Goal: Task Accomplishment & Management: Use online tool/utility

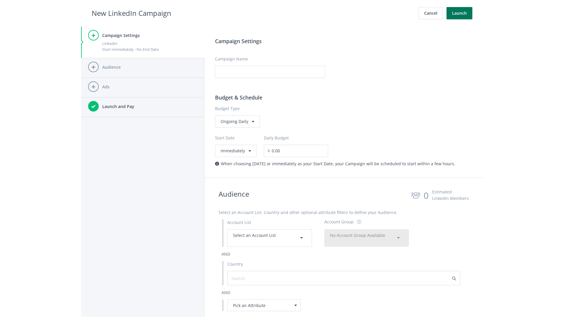
click at [460, 13] on button "Launch" at bounding box center [460, 13] width 26 height 12
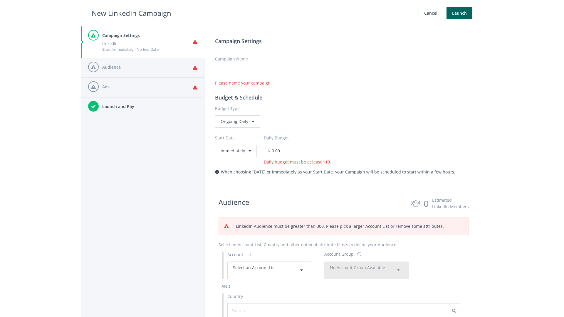
click at [270, 72] on input "Campaign Name" at bounding box center [270, 72] width 110 height 12
click at [131, 13] on h2 "New LinkedIn Campaign" at bounding box center [132, 13] width 80 height 11
type input "Campaign Name"
click at [131, 13] on h2 "New LinkedIn Campaign" at bounding box center [132, 13] width 80 height 11
click at [270, 270] on span "Select an Account List" at bounding box center [254, 268] width 43 height 6
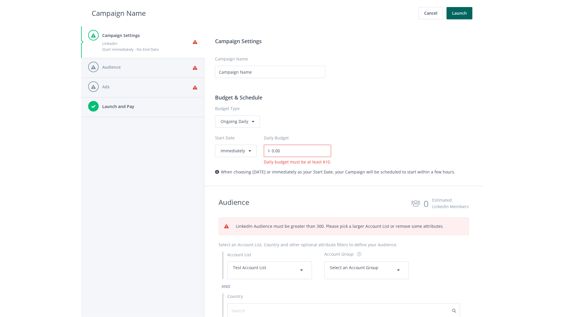
click at [367, 265] on span "Select an Account Group" at bounding box center [354, 268] width 48 height 6
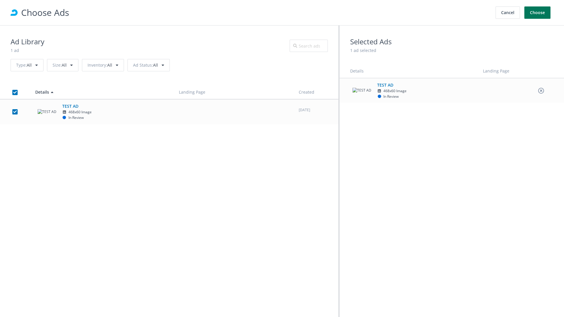
click at [538, 13] on button "Choose" at bounding box center [538, 12] width 26 height 12
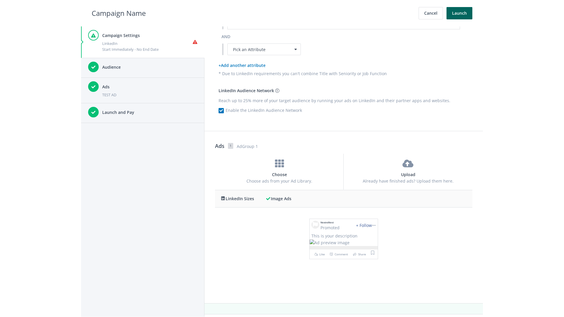
scroll to position [0, 0]
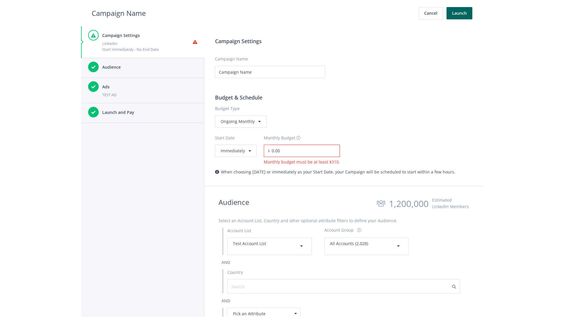
click at [303, 151] on input "0.00" at bounding box center [305, 151] width 70 height 12
click at [119, 13] on h2 "Campaign Name" at bounding box center [119, 13] width 54 height 11
type input "2,000.00"
click at [235, 151] on button "Immediately" at bounding box center [236, 151] width 42 height 12
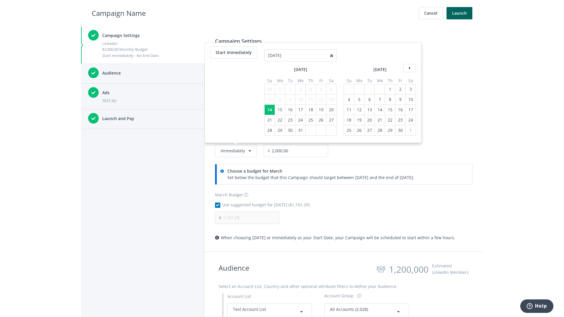
click at [310, 84] on div "4" at bounding box center [311, 89] width 8 height 10
type input "04/01/2021"
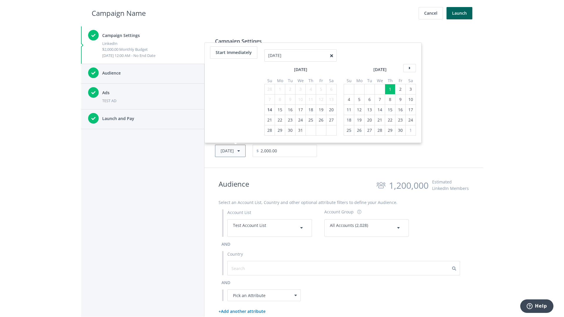
click at [239, 151] on button "Thu, Apr 1, 2021" at bounding box center [230, 151] width 31 height 12
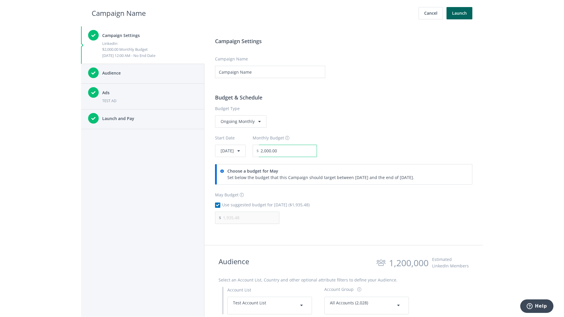
click at [304, 151] on input "2,000.00" at bounding box center [288, 151] width 58 height 12
click at [119, 13] on h2 "Campaign Name" at bounding box center [119, 13] width 54 height 11
type input "2,500.00"
type input "2,419.35"
checkbox input "false"
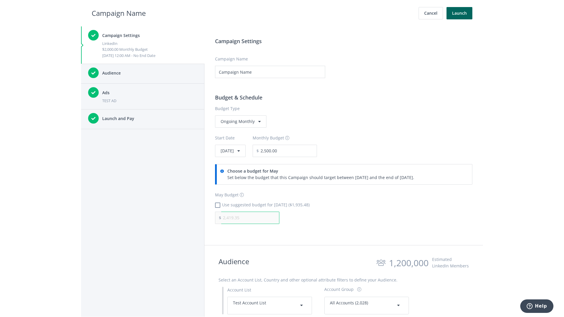
click at [250, 218] on input "2,419.35" at bounding box center [250, 218] width 58 height 12
type input "1,000.00"
click at [119, 13] on h2 "Campaign Name" at bounding box center [119, 13] width 54 height 11
click at [304, 151] on input "2,500.00" at bounding box center [288, 151] width 58 height 12
click at [119, 13] on h2 "Campaign Name" at bounding box center [119, 13] width 54 height 11
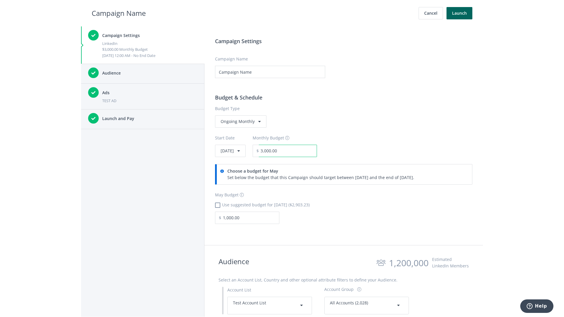
click at [304, 151] on input "3,000.00" at bounding box center [288, 151] width 58 height 12
click at [119, 13] on h2 "Campaign Name" at bounding box center [119, 13] width 54 height 11
type input "2,500.00"
checkbox input "true"
type input "2,419.35"
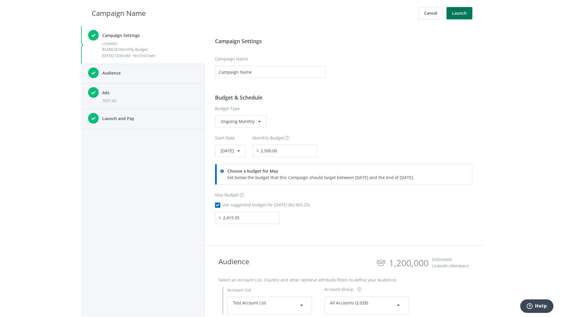
click at [460, 13] on button "Launch" at bounding box center [460, 13] width 26 height 12
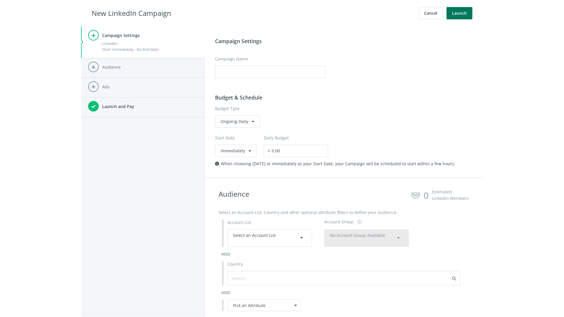
click at [460, 13] on button "Launch" at bounding box center [460, 13] width 26 height 12
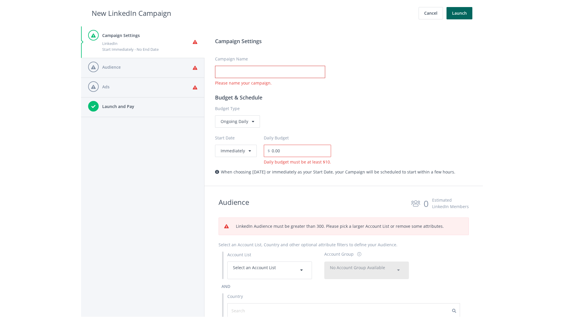
click at [270, 72] on input "Campaign Name" at bounding box center [270, 72] width 110 height 12
click at [131, 13] on h2 "New LinkedIn Campaign" at bounding box center [132, 13] width 80 height 11
type input "Campaign Name"
click at [131, 13] on h2 "New LinkedIn Campaign" at bounding box center [132, 13] width 80 height 11
click at [270, 270] on span "Select an Account List" at bounding box center [254, 268] width 43 height 6
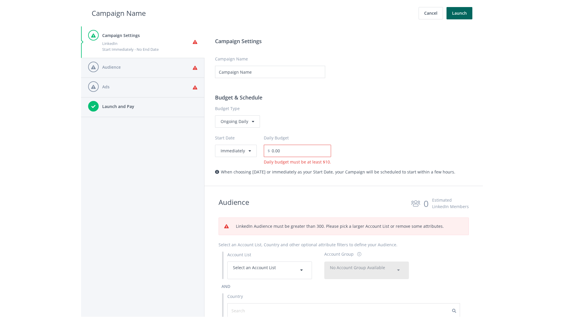
click at [367, 270] on span "No Account Group Available" at bounding box center [357, 268] width 55 height 6
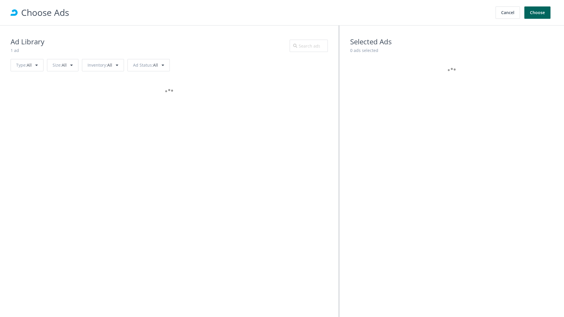
scroll to position [264, 0]
click at [538, 13] on button "Choose" at bounding box center [538, 12] width 26 height 12
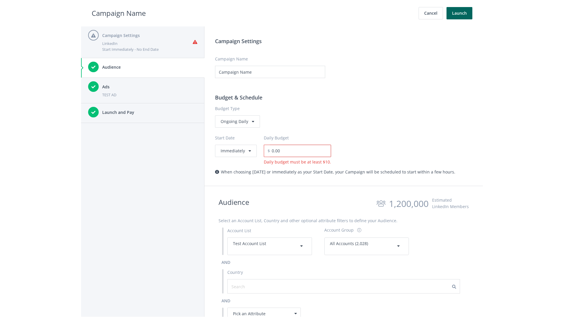
click at [299, 151] on input "0.00" at bounding box center [300, 151] width 61 height 12
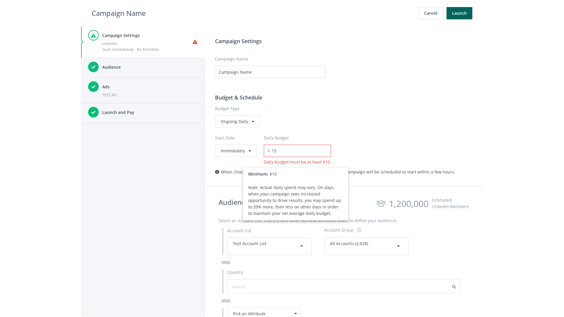
click at [119, 13] on h2 "Campaign Name" at bounding box center [119, 13] width 54 height 11
type input "15.00"
click at [460, 13] on button "Launch" at bounding box center [460, 13] width 26 height 12
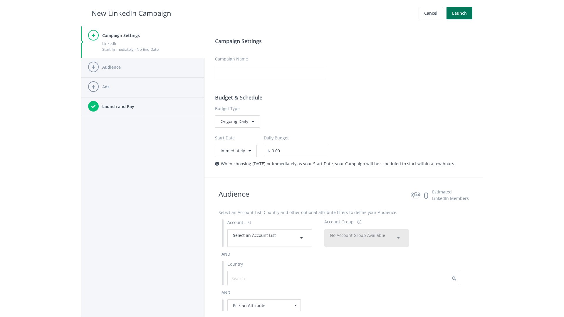
click at [460, 13] on button "Launch" at bounding box center [460, 13] width 26 height 12
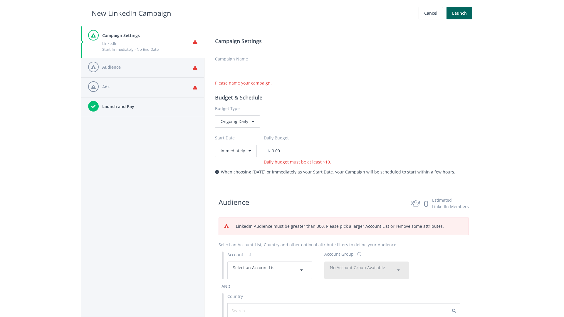
click at [270, 72] on input "Campaign Name" at bounding box center [270, 72] width 110 height 12
click at [131, 13] on h2 "New LinkedIn Campaign" at bounding box center [132, 13] width 80 height 11
type input "Campaign Name"
click at [131, 13] on h2 "New LinkedIn Campaign" at bounding box center [132, 13] width 80 height 11
click at [270, 270] on span "Select an Account List" at bounding box center [254, 268] width 43 height 6
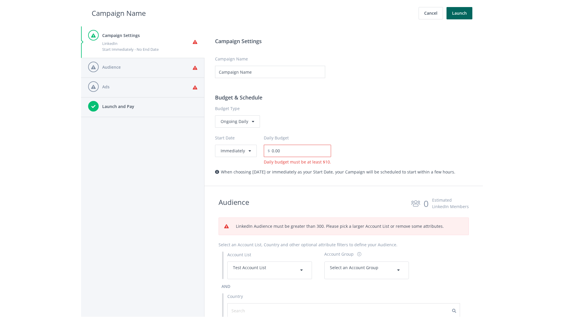
click at [367, 270] on span "Select an Account Group" at bounding box center [354, 268] width 48 height 6
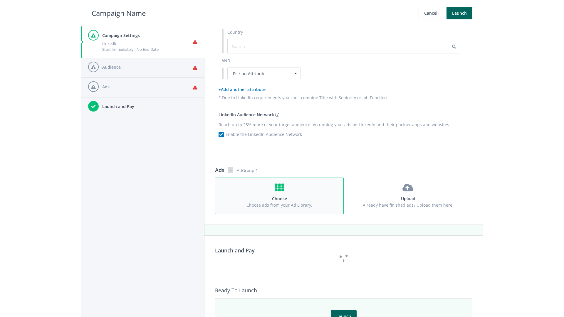
click at [279, 196] on h4 "Choose" at bounding box center [280, 199] width 118 height 6
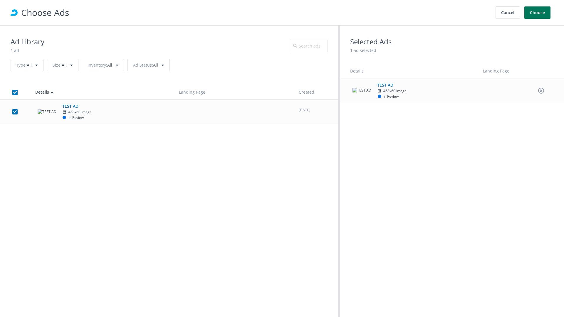
click at [538, 13] on button "Choose" at bounding box center [538, 12] width 26 height 12
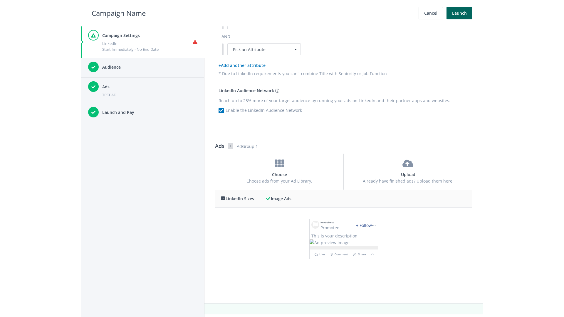
scroll to position [0, 0]
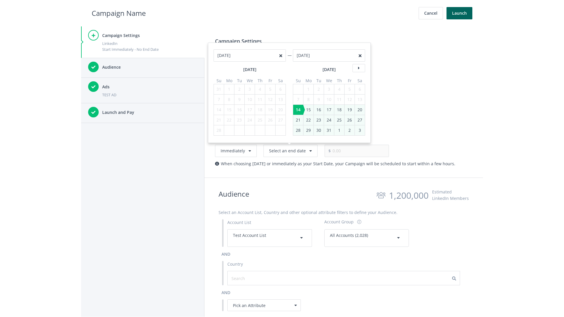
type input "05/01/2021"
click at [350, 151] on input "0.00" at bounding box center [360, 151] width 58 height 12
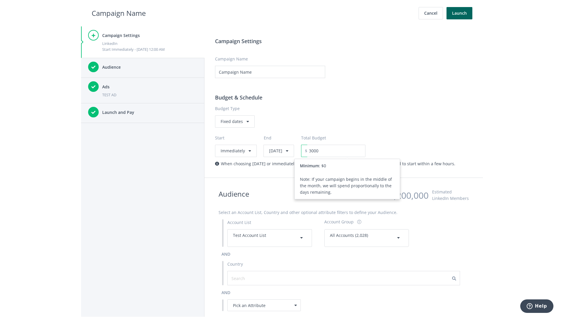
click at [119, 13] on h2 "Campaign Name" at bounding box center [119, 13] width 54 height 11
type input "3,000.00"
click at [460, 13] on button "Launch" at bounding box center [460, 13] width 26 height 12
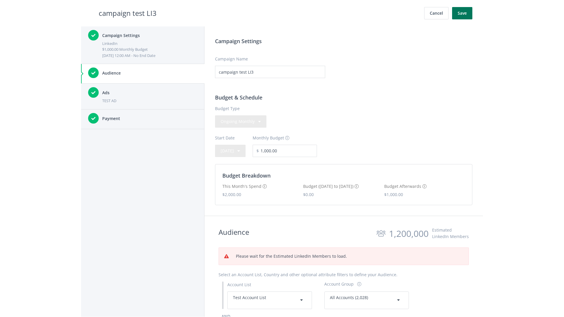
click at [462, 13] on button "Save" at bounding box center [462, 13] width 20 height 12
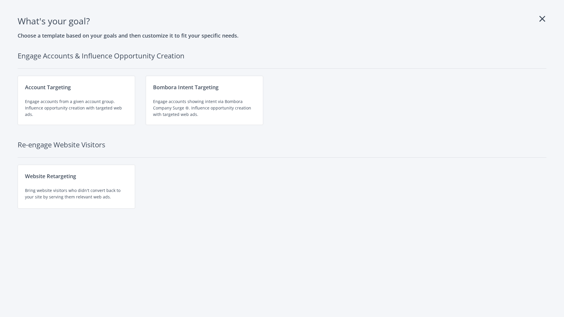
click at [76, 101] on div "Engage accounts from a given account group. Influence opportunity creation with…" at bounding box center [76, 107] width 103 height 19
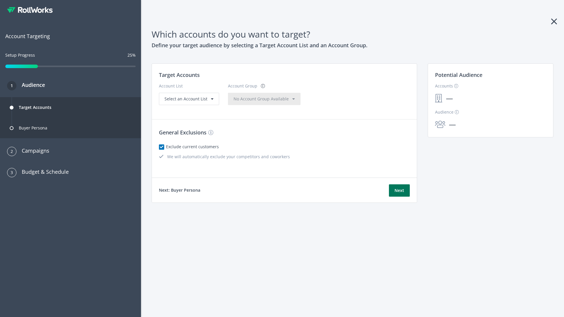
click at [399, 191] on button "Next" at bounding box center [399, 191] width 21 height 12
click at [188, 102] on span "Select an Account List" at bounding box center [186, 99] width 43 height 6
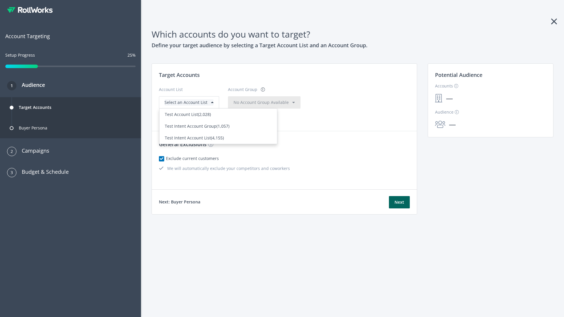
click at [262, 102] on span "No Account Group Available" at bounding box center [261, 103] width 55 height 6
click at [399, 202] on button "Next" at bounding box center [399, 202] width 21 height 12
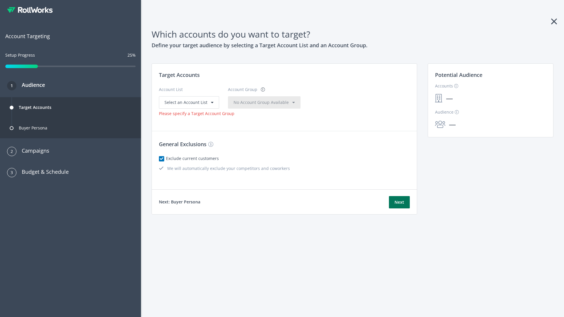
click at [399, 202] on button "Next" at bounding box center [399, 202] width 21 height 12
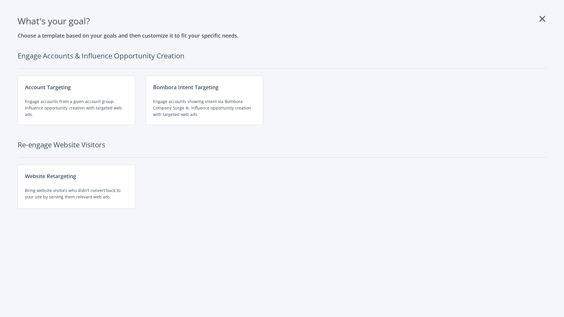
click at [205, 101] on div "Engage accounts showing intent via Bombora Company Surge ®. Influence opportuni…" at bounding box center [204, 107] width 103 height 19
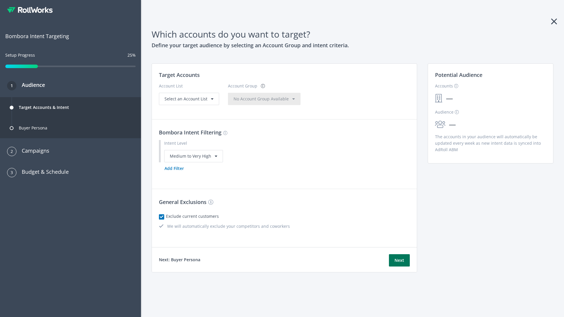
click at [399, 260] on button "Next" at bounding box center [399, 261] width 21 height 12
click at [174, 175] on button "Add Filter" at bounding box center [174, 169] width 31 height 12
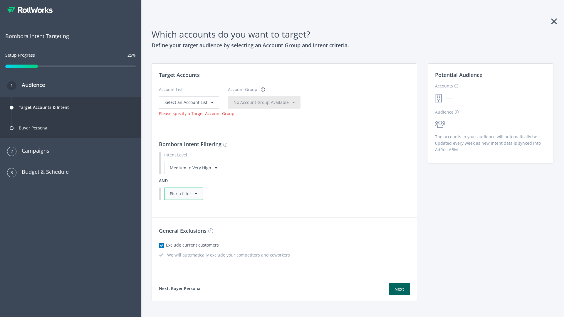
click at [183, 194] on div "Pick a filter" at bounding box center [183, 194] width 39 height 12
click at [399, 296] on button "Next" at bounding box center [399, 289] width 21 height 12
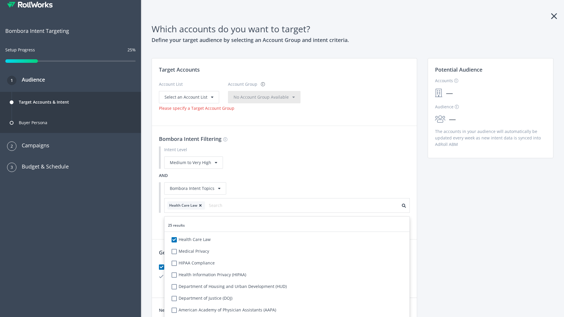
click at [188, 97] on span "Select an Account List" at bounding box center [186, 97] width 43 height 6
click at [267, 100] on span "No Account Group Available" at bounding box center [261, 97] width 55 height 6
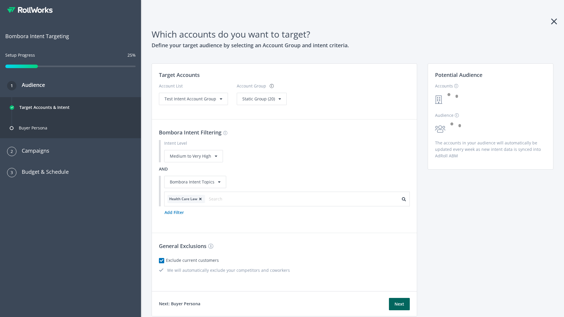
click at [260, 99] on span "Static Group (20)" at bounding box center [258, 99] width 33 height 6
click at [193, 99] on span "Test Intent Account Group" at bounding box center [191, 99] width 52 height 6
click at [250, 102] on span "Static Group (20)" at bounding box center [258, 99] width 33 height 6
click at [399, 304] on button "Next" at bounding box center [399, 304] width 21 height 12
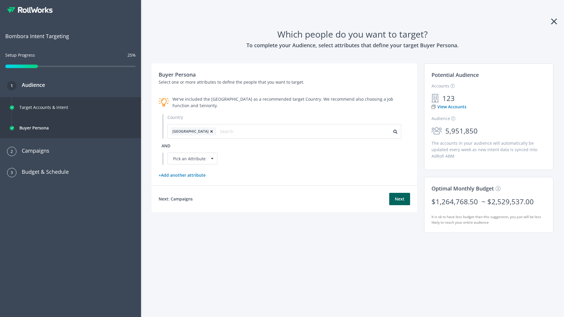
click at [209, 131] on icon at bounding box center [212, 132] width 6 height 4
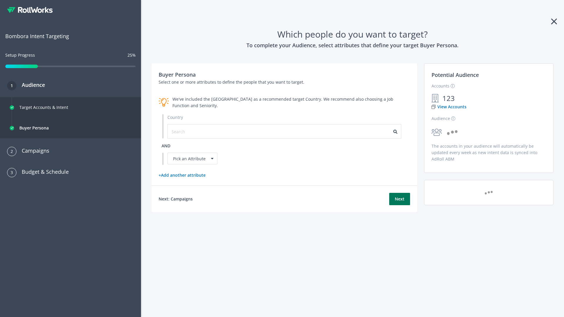
click at [400, 199] on button "Next" at bounding box center [399, 199] width 21 height 12
click at [194, 131] on input "text" at bounding box center [198, 131] width 53 height 6
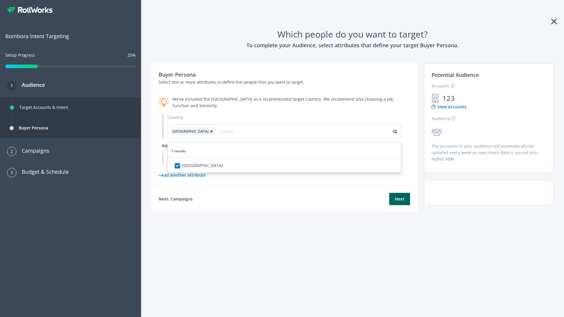
click at [166, 146] on span "and" at bounding box center [166, 146] width 9 height 6
click at [192, 159] on div "Pick an Attribute" at bounding box center [193, 159] width 50 height 12
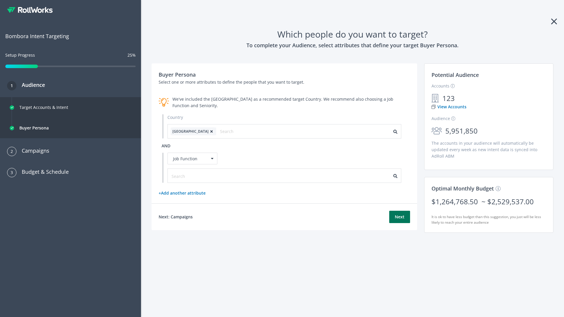
click at [400, 217] on button "Next" at bounding box center [399, 217] width 21 height 12
click at [194, 176] on input "text" at bounding box center [198, 176] width 53 height 6
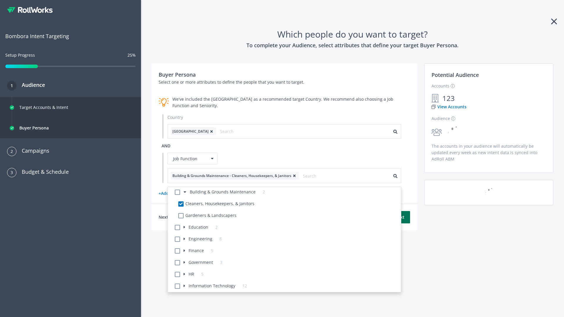
click at [400, 217] on button "Next" at bounding box center [399, 217] width 21 height 12
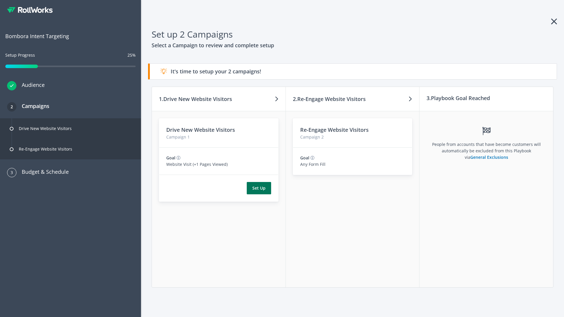
click at [259, 188] on button "Set Up" at bounding box center [259, 188] width 24 height 12
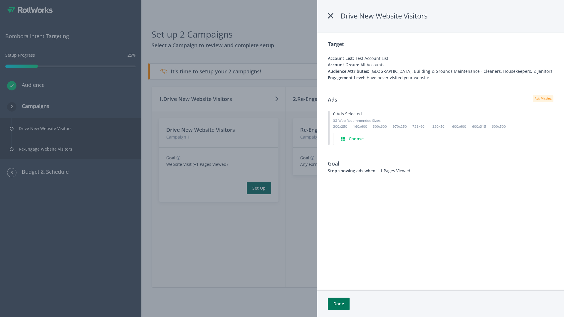
click at [339, 304] on button "Done" at bounding box center [339, 304] width 22 height 12
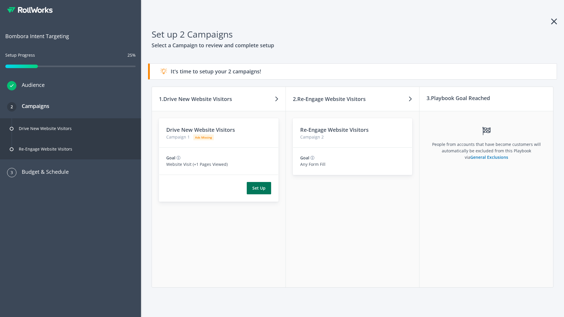
click at [259, 188] on button "Set Up" at bounding box center [259, 188] width 24 height 12
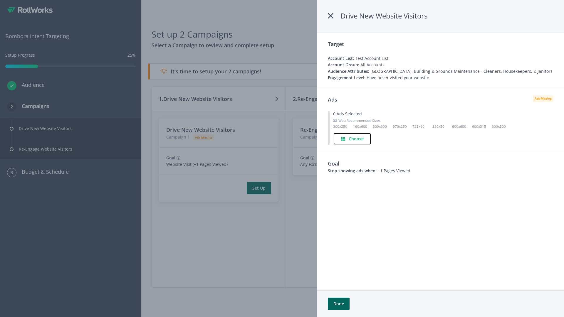
click at [353, 139] on h4 "Choose" at bounding box center [356, 139] width 15 height 6
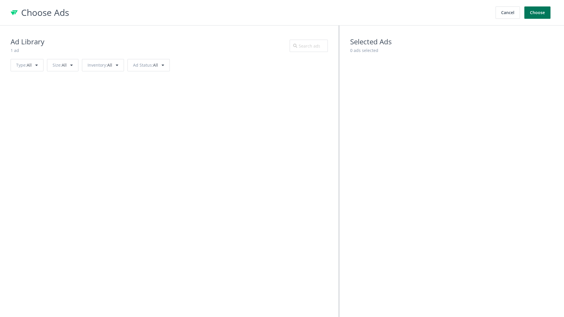
click at [538, 13] on button "Choose" at bounding box center [538, 12] width 26 height 12
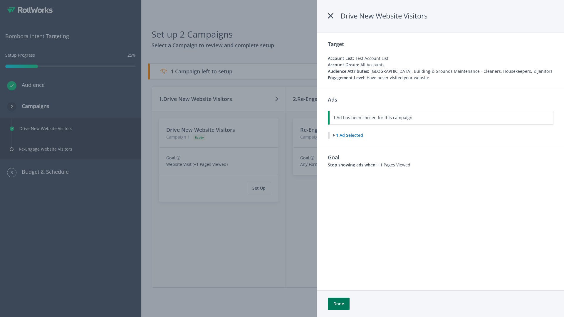
click at [339, 304] on button "Done" at bounding box center [339, 304] width 22 height 12
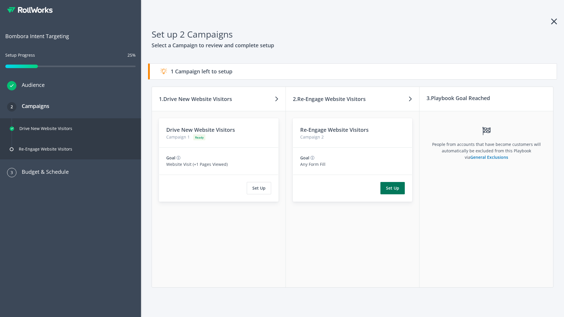
click at [393, 188] on button "Set Up" at bounding box center [393, 188] width 24 height 12
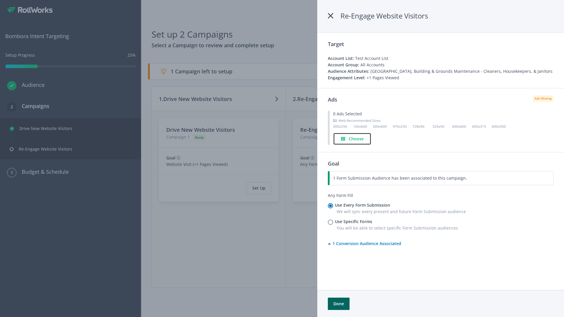
click at [353, 139] on h4 "Choose" at bounding box center [356, 139] width 15 height 6
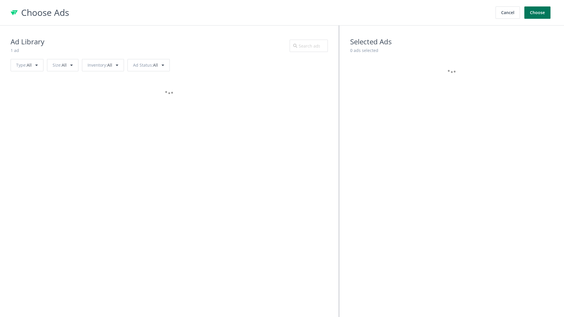
click at [538, 13] on button "Choose" at bounding box center [538, 12] width 26 height 12
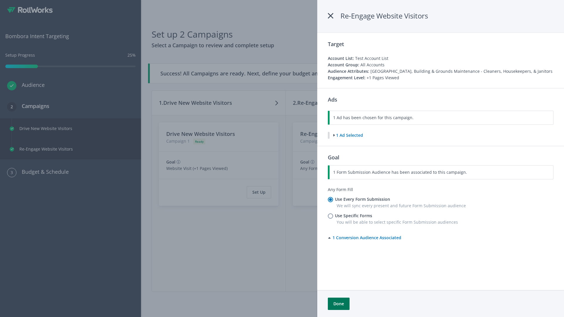
click at [339, 304] on button "Done" at bounding box center [339, 304] width 22 height 12
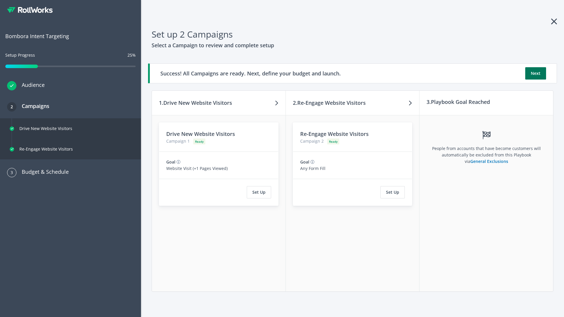
click at [536, 73] on button "Next" at bounding box center [535, 73] width 21 height 12
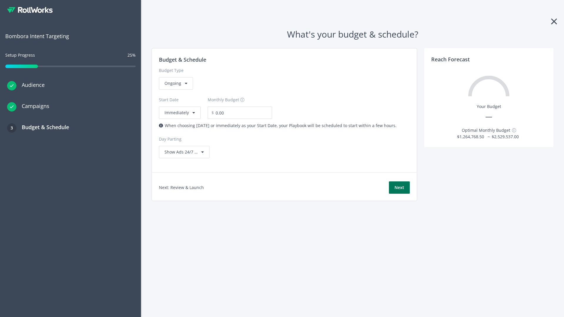
click at [399, 188] on button "Next" at bounding box center [399, 188] width 21 height 12
click at [175, 90] on div "Ongoing" at bounding box center [176, 83] width 34 height 12
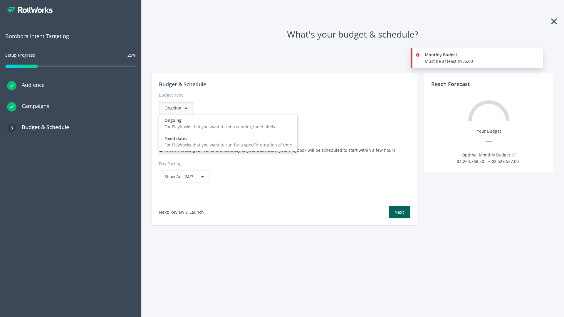
click at [227, 142] on div "For Playbooks that you want to run for a specific duration of time" at bounding box center [229, 145] width 128 height 6
click at [178, 108] on div "Ongoing" at bounding box center [176, 108] width 34 height 12
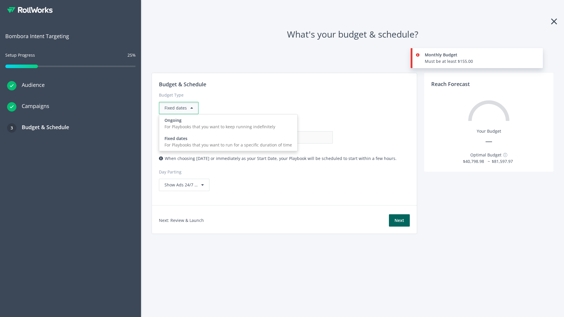
click at [227, 124] on div "For Playbooks that you want to keep running indefinitely" at bounding box center [229, 127] width 128 height 6
click at [275, 138] on input "0.00" at bounding box center [304, 137] width 58 height 12
click at [275, 138] on input "1.00" at bounding box center [304, 137] width 58 height 12
type input "1,000.00"
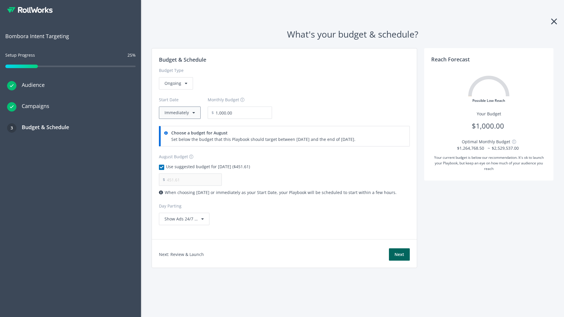
click at [179, 113] on button "Immediately" at bounding box center [180, 113] width 42 height 12
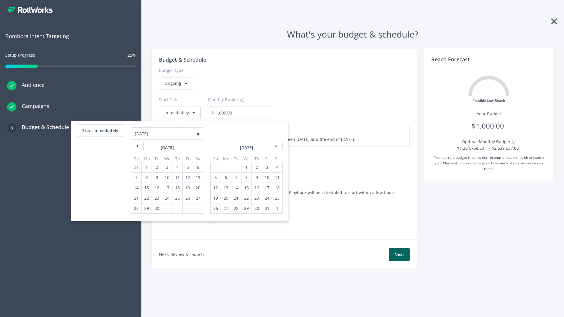
click at [215, 178] on div "5" at bounding box center [216, 178] width 8 height 10
type input "870.97"
click at [246, 168] on div "1" at bounding box center [247, 168] width 8 height 10
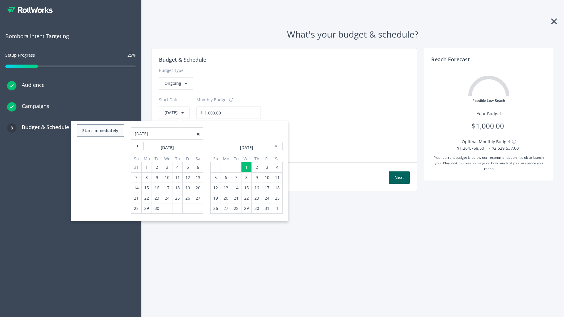
click at [100, 131] on button "Start Immediately" at bounding box center [100, 131] width 47 height 12
type input "08/18/2025"
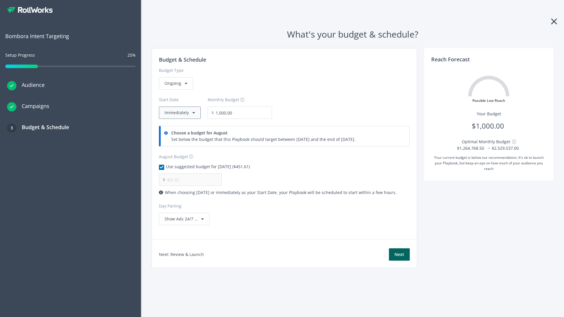
click at [179, 113] on button "Immediately" at bounding box center [180, 113] width 42 height 12
click at [399, 255] on button "Next" at bounding box center [399, 255] width 21 height 12
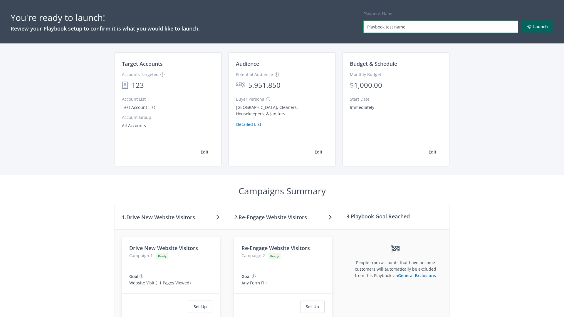
type input "Playbook test name"
click at [538, 27] on button "Launch" at bounding box center [538, 27] width 32 height 12
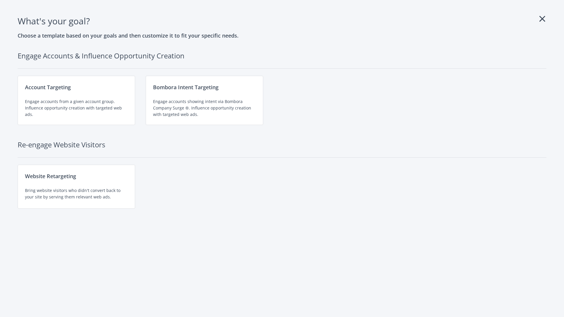
click at [76, 187] on div "Website Retargeting Bring website visitors who didn't convert back to your site…" at bounding box center [77, 187] width 118 height 44
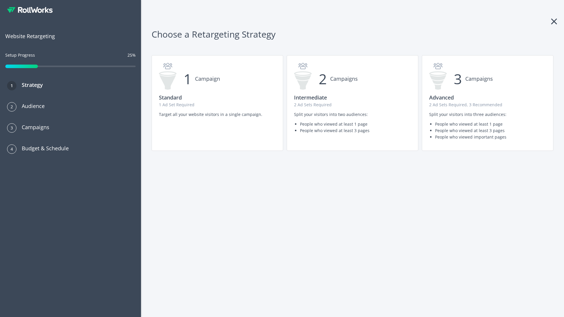
click at [488, 103] on p "2 Ad Sets Required, 3 Recommended" at bounding box center [487, 105] width 117 height 6
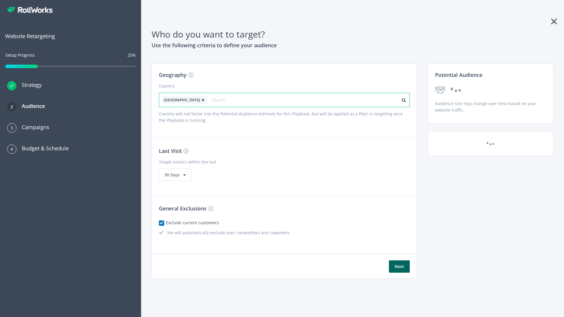
click at [221, 100] on input "text" at bounding box center [238, 100] width 53 height 8
type input "[GEOGRAPHIC_DATA]"
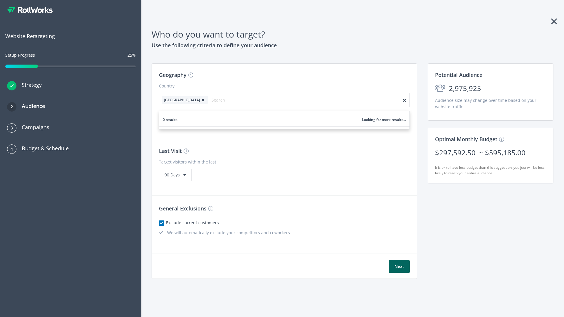
click at [200, 100] on icon at bounding box center [203, 100] width 6 height 4
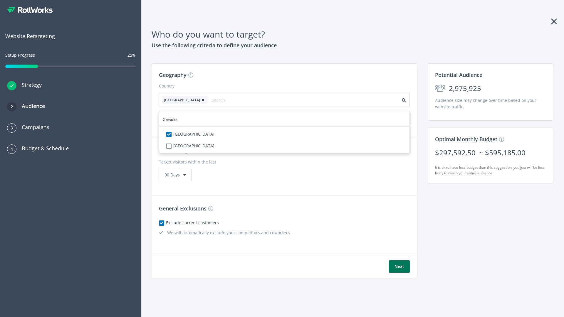
click at [399, 267] on button "Next" at bounding box center [399, 267] width 21 height 12
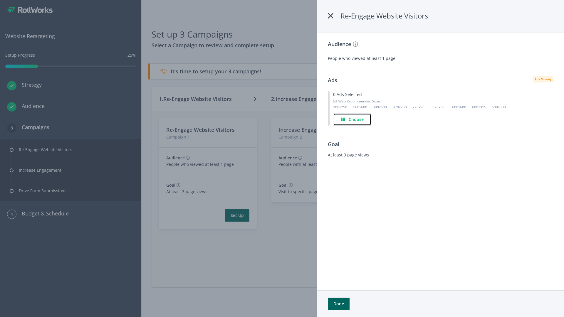
click at [353, 119] on h4 "Choose" at bounding box center [356, 119] width 15 height 6
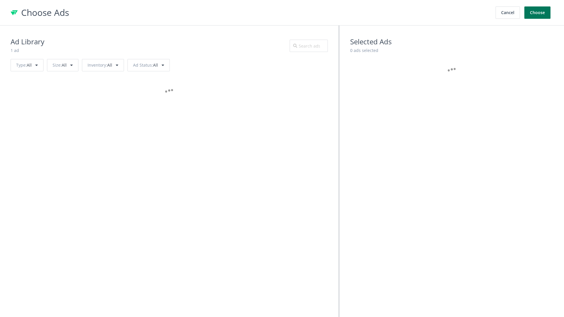
click at [538, 13] on button "Choose" at bounding box center [538, 12] width 26 height 12
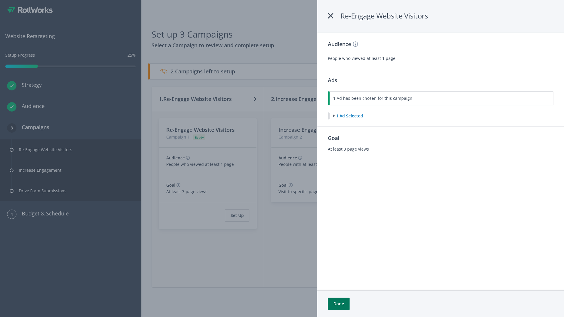
click at [339, 304] on button "Done" at bounding box center [339, 304] width 22 height 12
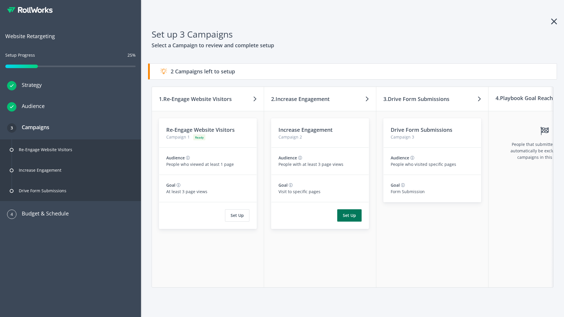
click at [349, 216] on button "Set Up" at bounding box center [349, 216] width 24 height 12
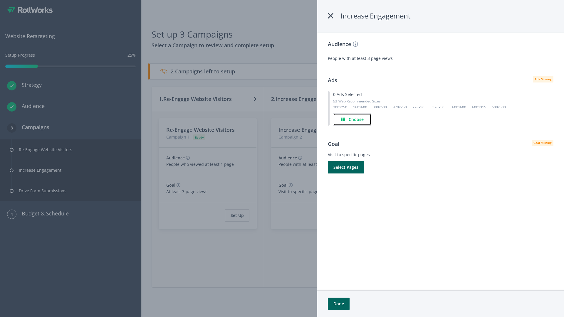
click at [353, 119] on h4 "Choose" at bounding box center [356, 119] width 15 height 6
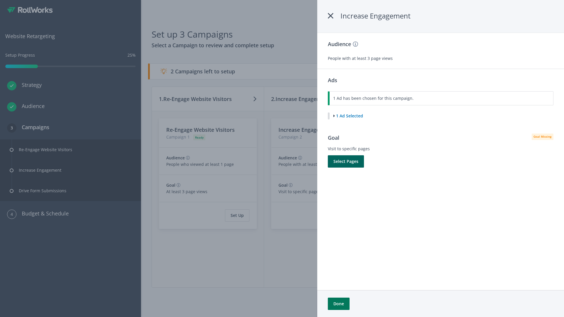
click at [339, 304] on button "Done" at bounding box center [339, 304] width 22 height 12
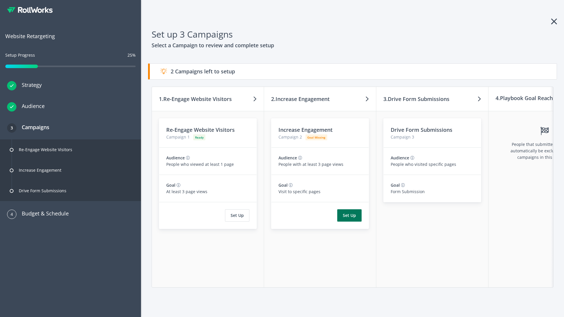
click at [349, 216] on button "Set Up" at bounding box center [349, 216] width 24 height 12
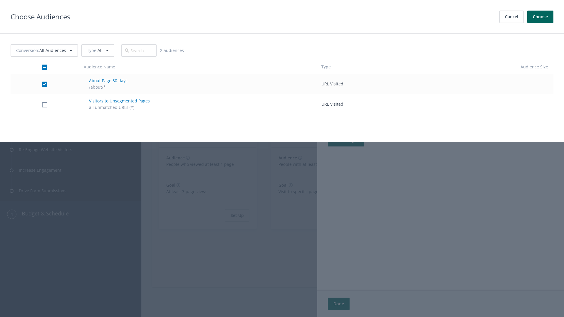
checkbox input "true"
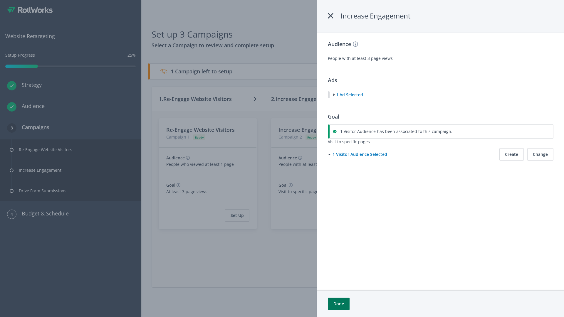
click at [339, 304] on button "Done" at bounding box center [339, 304] width 22 height 12
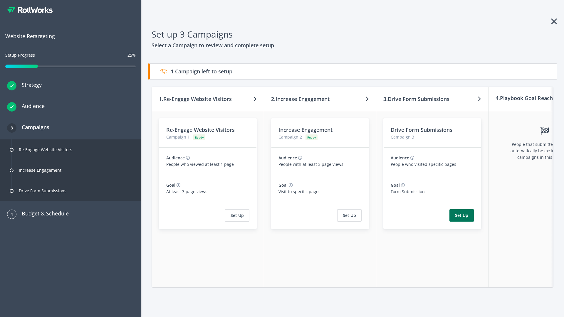
click at [462, 216] on button "Set Up" at bounding box center [462, 216] width 24 height 12
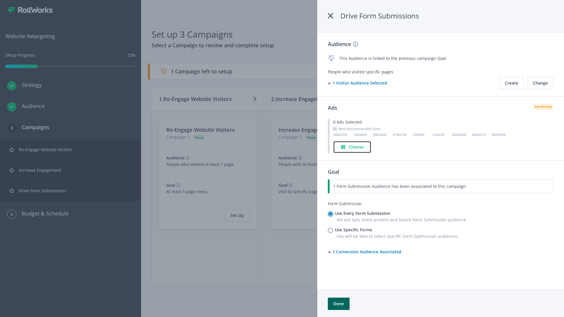
click at [353, 147] on h4 "Choose" at bounding box center [356, 147] width 15 height 6
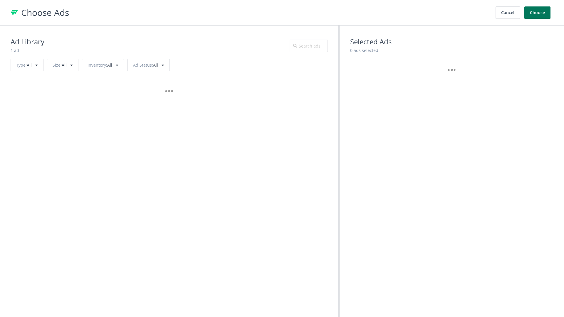
click at [538, 13] on button "Choose" at bounding box center [538, 12] width 26 height 12
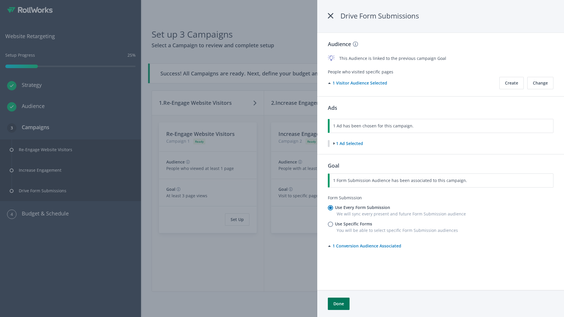
click at [339, 304] on button "Done" at bounding box center [339, 304] width 22 height 12
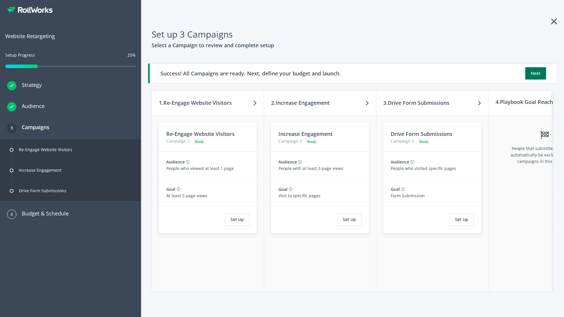
click at [536, 73] on button "Next" at bounding box center [535, 73] width 21 height 12
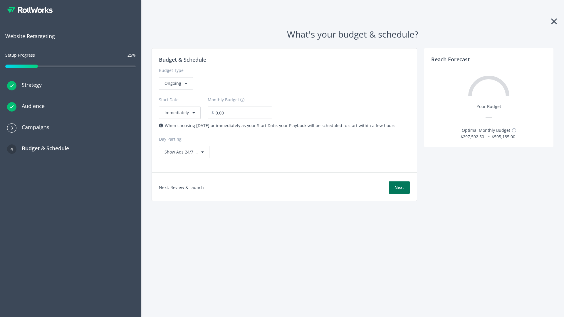
click at [399, 188] on button "Next" at bounding box center [399, 188] width 21 height 12
click at [175, 90] on div "Ongoing" at bounding box center [176, 83] width 34 height 12
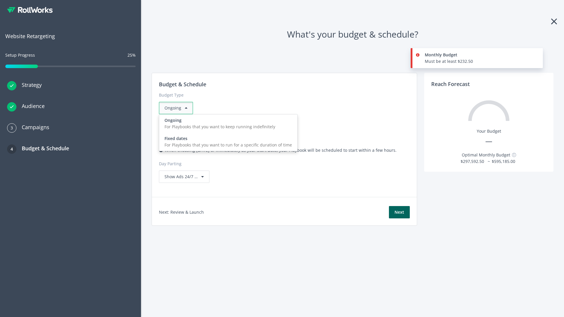
click at [227, 142] on div "For Playbooks that you want to run for a specific duration of time" at bounding box center [229, 145] width 128 height 6
click at [178, 108] on div "Ongoing" at bounding box center [176, 108] width 34 height 12
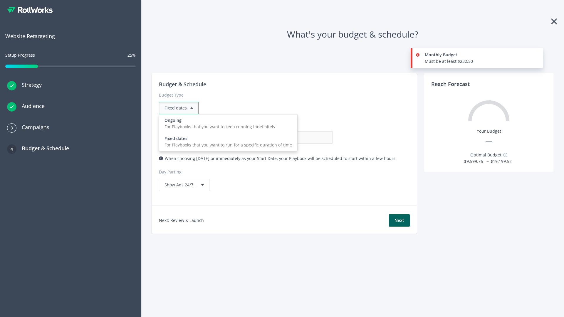
click at [227, 124] on div "For Playbooks that you want to keep running indefinitely" at bounding box center [229, 127] width 128 height 6
click at [275, 138] on input "0.00" at bounding box center [304, 137] width 58 height 12
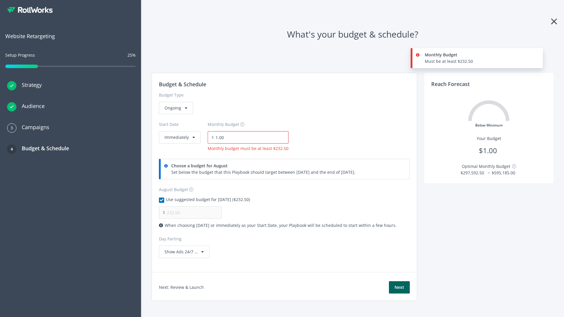
click at [249, 138] on input "1.00" at bounding box center [251, 137] width 75 height 12
type input "1,000.00"
click at [179, 131] on button "Immediately" at bounding box center [180, 137] width 42 height 12
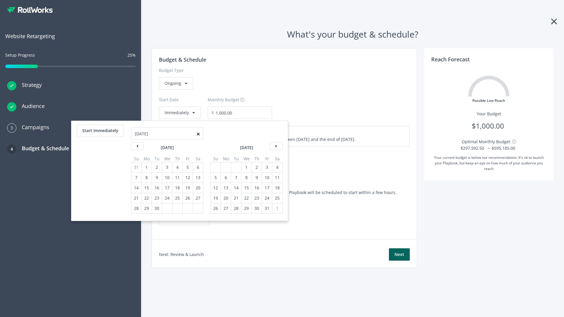
click at [215, 178] on div "5" at bounding box center [216, 178] width 8 height 10
type input "870.97"
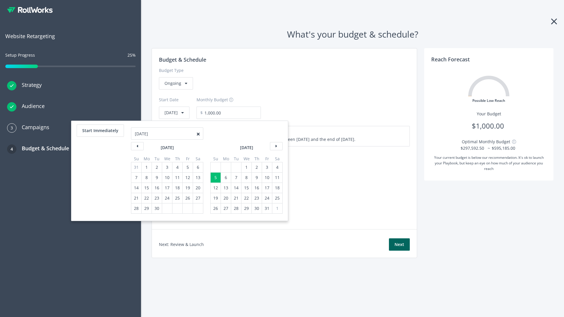
click at [246, 168] on div "1" at bounding box center [247, 168] width 8 height 10
click at [100, 131] on button "Start Immediately" at bounding box center [100, 131] width 47 height 12
type input "[DATE]"
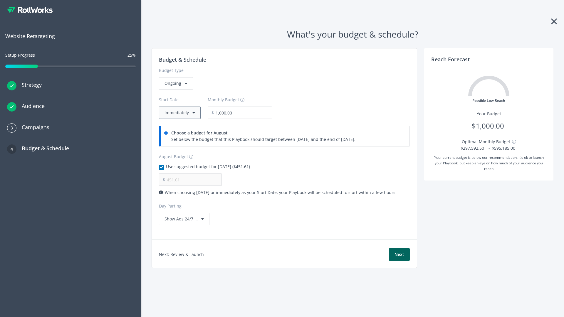
click at [179, 113] on button "Immediately" at bounding box center [180, 113] width 42 height 12
click at [399, 255] on button "Next" at bounding box center [399, 255] width 21 height 12
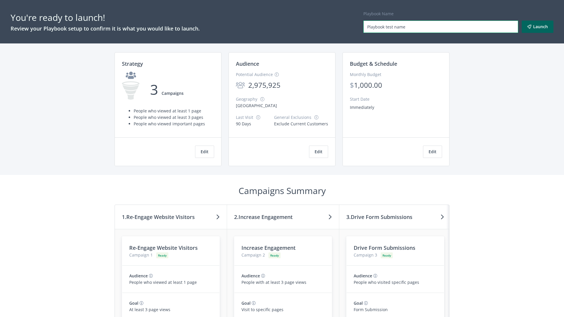
type input "Playbook test name"
click at [538, 27] on button "Launch" at bounding box center [538, 27] width 32 height 12
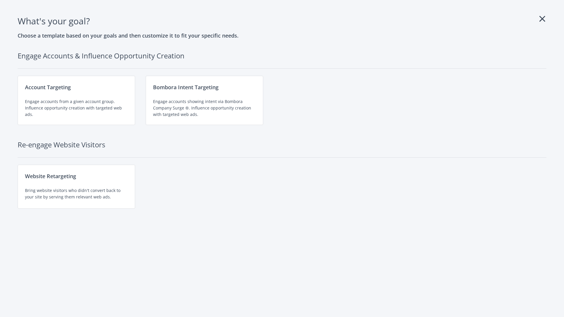
click at [76, 187] on div "Website Retargeting Bring website visitors who didn't convert back to your site…" at bounding box center [77, 187] width 118 height 44
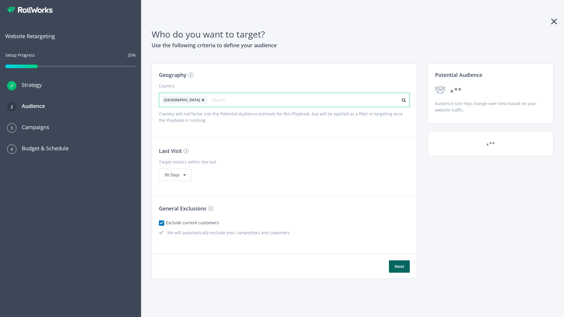
click at [221, 100] on input "text" at bounding box center [238, 100] width 53 height 8
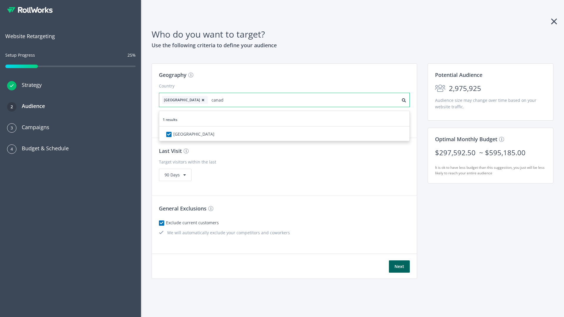
type input "[GEOGRAPHIC_DATA]"
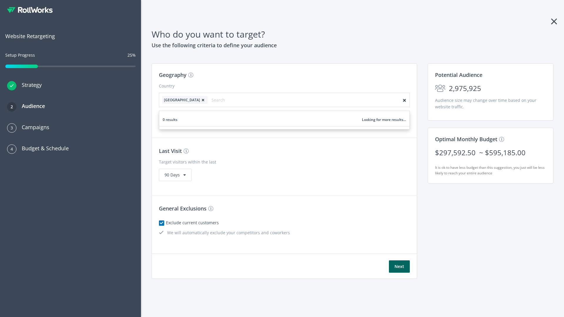
click at [200, 100] on icon at bounding box center [203, 100] width 6 height 4
click at [399, 267] on button "Next" at bounding box center [399, 267] width 21 height 12
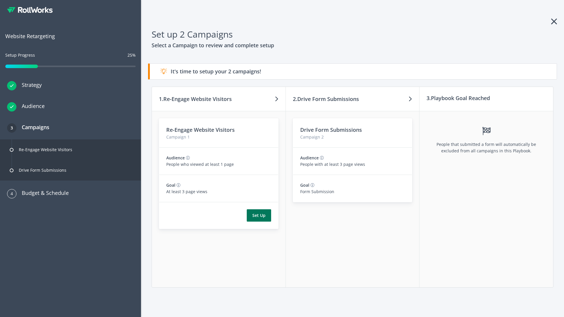
click at [259, 216] on button "Set Up" at bounding box center [259, 216] width 24 height 12
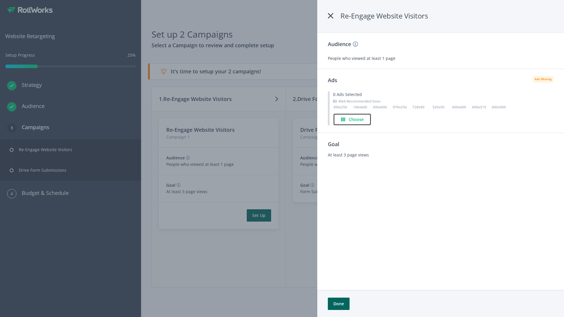
click at [352, 119] on h4 "Choose" at bounding box center [356, 119] width 15 height 6
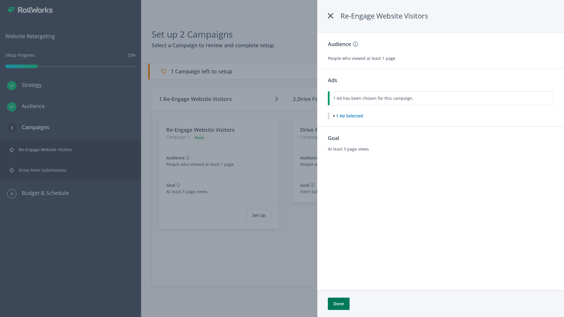
click at [339, 304] on button "Done" at bounding box center [339, 304] width 22 height 12
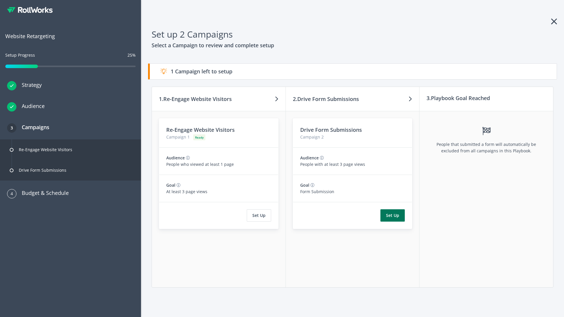
click at [393, 216] on button "Set Up" at bounding box center [393, 216] width 24 height 12
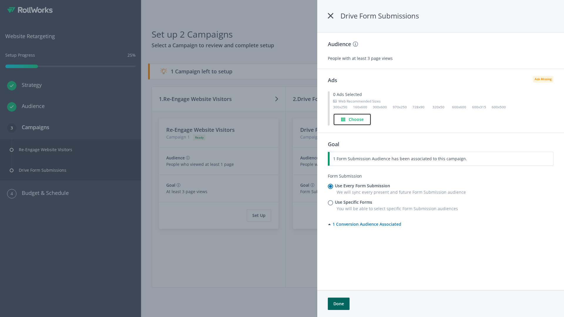
click at [353, 119] on h4 "Choose" at bounding box center [356, 119] width 15 height 6
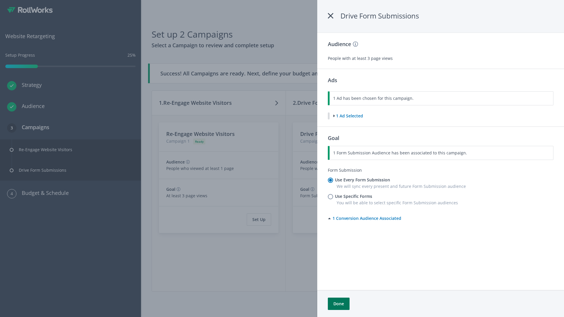
click at [339, 304] on button "Done" at bounding box center [339, 304] width 22 height 12
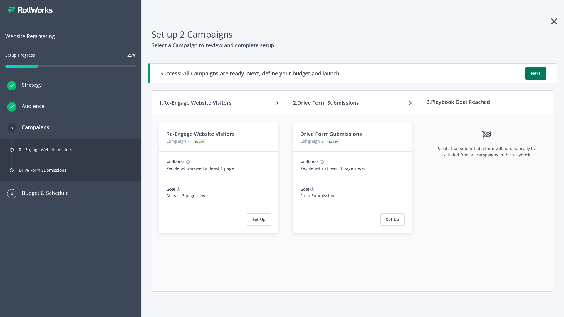
click at [536, 73] on button "Next" at bounding box center [535, 73] width 21 height 12
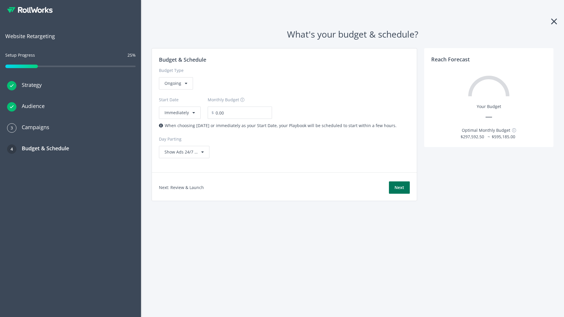
click at [399, 188] on button "Next" at bounding box center [399, 188] width 21 height 12
click at [175, 90] on div "Ongoing" at bounding box center [176, 83] width 34 height 12
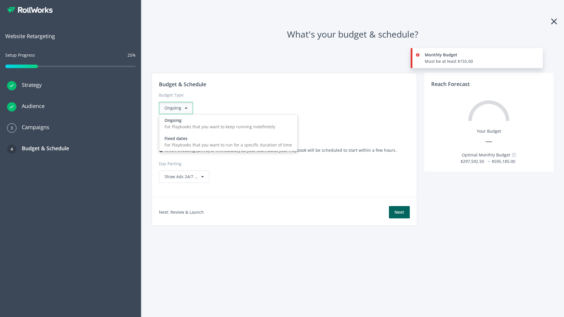
click at [227, 142] on div "For Playbooks that you want to run for a specific duration of time" at bounding box center [229, 145] width 128 height 6
click at [178, 108] on div "Ongoing" at bounding box center [176, 108] width 34 height 12
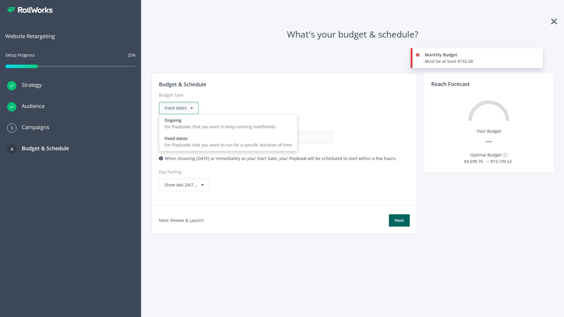
click at [227, 124] on div "For Playbooks that you want to keep running indefinitely" at bounding box center [229, 127] width 128 height 6
click at [275, 138] on input "0.00" at bounding box center [304, 137] width 58 height 12
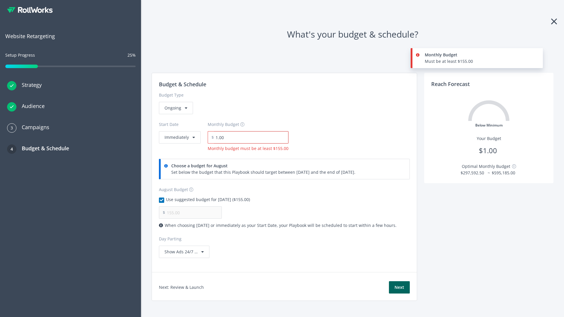
click at [249, 138] on input "1.00" at bounding box center [251, 137] width 75 height 12
type input "1,000.00"
click at [179, 131] on button "Immediately" at bounding box center [180, 137] width 42 height 12
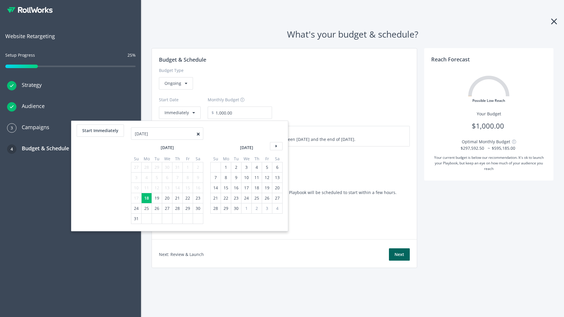
click at [276, 146] on icon at bounding box center [276, 146] width 13 height 8
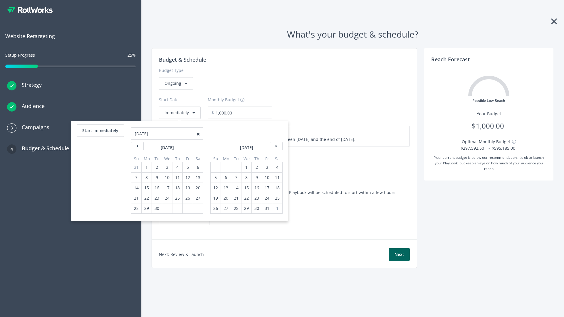
click at [215, 178] on div "5" at bounding box center [216, 178] width 8 height 10
type input "870.97"
click at [246, 168] on div "1" at bounding box center [247, 168] width 8 height 10
click at [100, 131] on button "Start Immediately" at bounding box center [100, 131] width 47 height 12
type input "[DATE]"
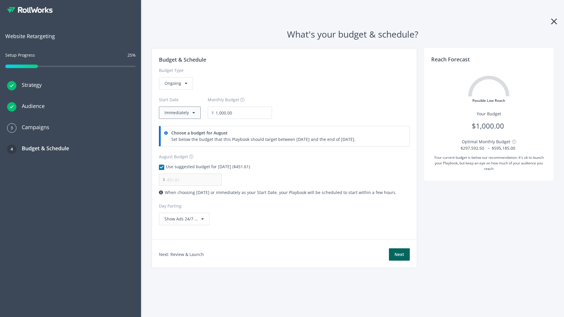
click at [179, 113] on button "Immediately" at bounding box center [180, 113] width 42 height 12
click at [399, 255] on button "Next" at bounding box center [399, 255] width 21 height 12
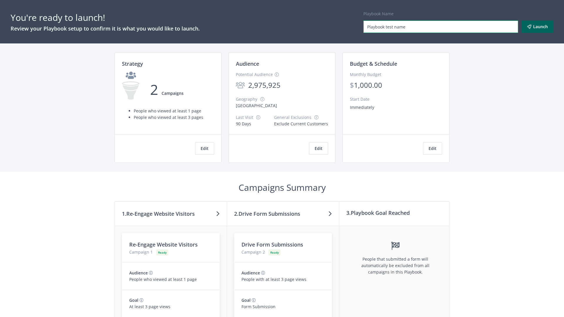
type input "Playbook test name"
click at [538, 27] on button "Launch" at bounding box center [538, 27] width 32 height 12
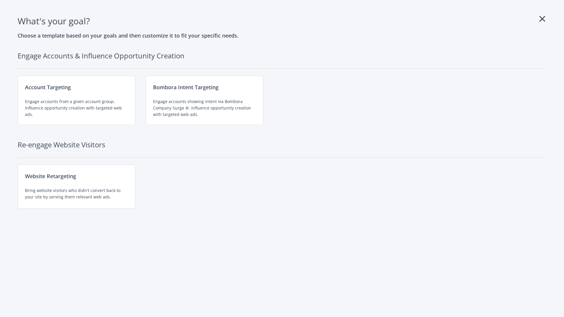
click at [76, 187] on div "Website Retargeting Bring website visitors who didn't convert back to your site…" at bounding box center [77, 187] width 118 height 44
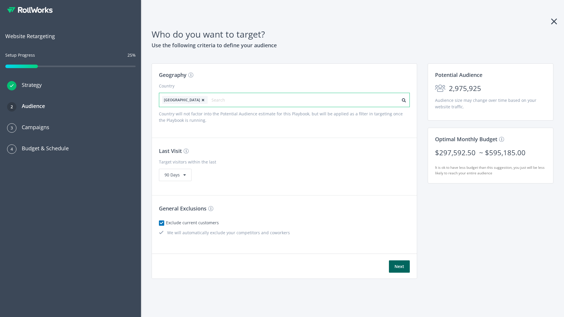
click at [221, 100] on input "text" at bounding box center [238, 100] width 53 height 8
type input "canada"
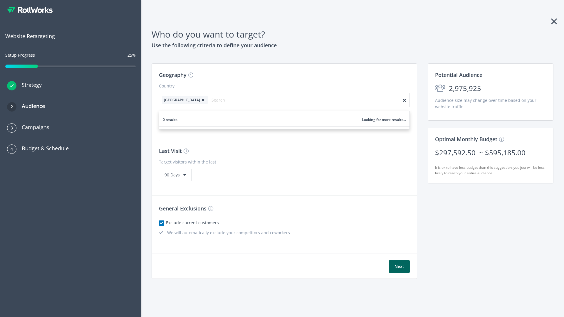
click at [200, 100] on icon at bounding box center [203, 100] width 6 height 4
click at [399, 267] on button "Next" at bounding box center [399, 267] width 21 height 12
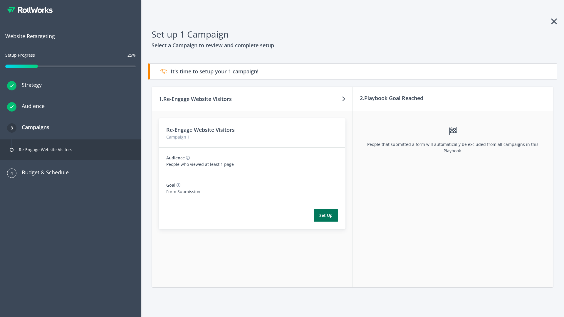
click at [326, 216] on button "Set Up" at bounding box center [326, 216] width 24 height 12
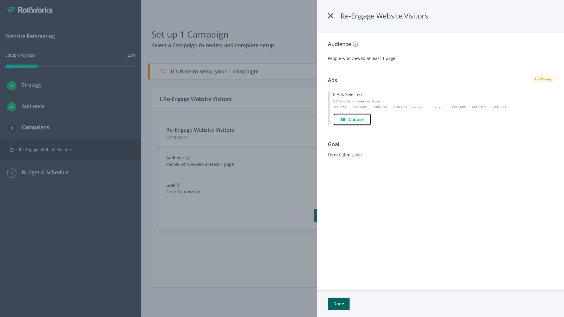
click at [352, 119] on h4 "Choose" at bounding box center [356, 119] width 15 height 6
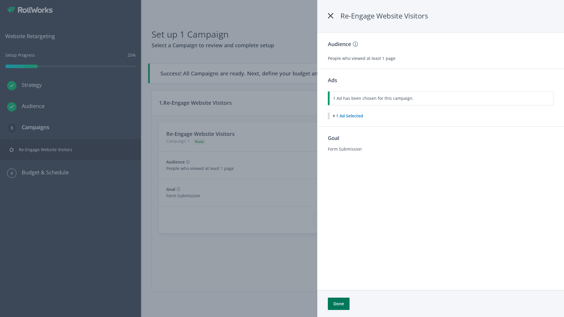
click at [339, 304] on button "Done" at bounding box center [339, 304] width 22 height 12
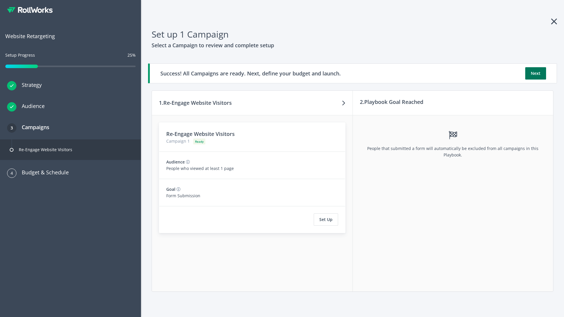
click at [536, 73] on button "Next" at bounding box center [535, 73] width 21 height 12
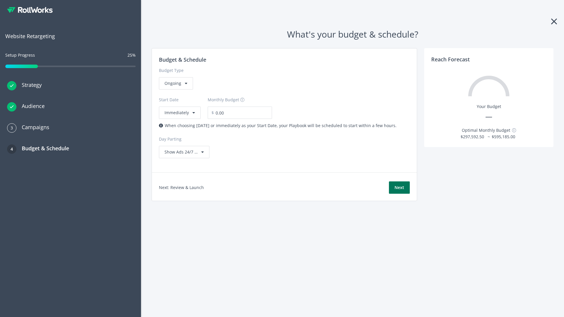
click at [399, 188] on button "Next" at bounding box center [399, 188] width 21 height 12
click at [175, 90] on div "Ongoing" at bounding box center [176, 83] width 34 height 12
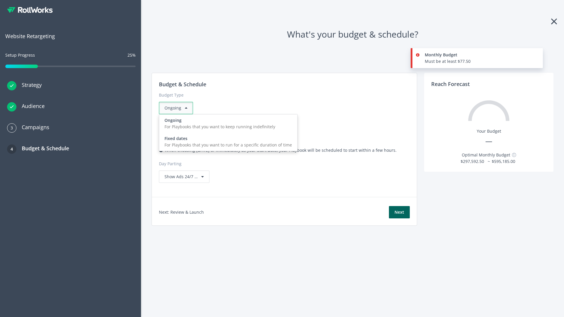
click at [227, 142] on div "For Playbooks that you want to run for a specific duration of time" at bounding box center [229, 145] width 128 height 6
click at [178, 108] on div "Ongoing" at bounding box center [176, 108] width 34 height 12
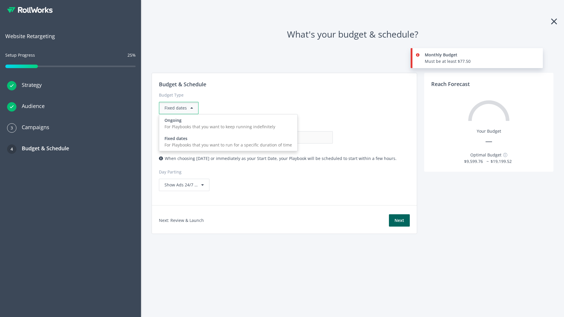
click at [227, 124] on div "For Playbooks that you want to keep running indefinitely" at bounding box center [229, 127] width 128 height 6
click at [275, 138] on input "0.00" at bounding box center [304, 137] width 58 height 12
click at [275, 138] on input "1.00" at bounding box center [304, 137] width 58 height 12
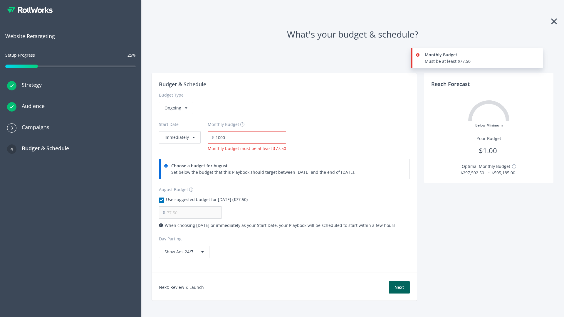
type input "1,000.00"
click at [179, 131] on button "Immediately" at bounding box center [180, 137] width 42 height 12
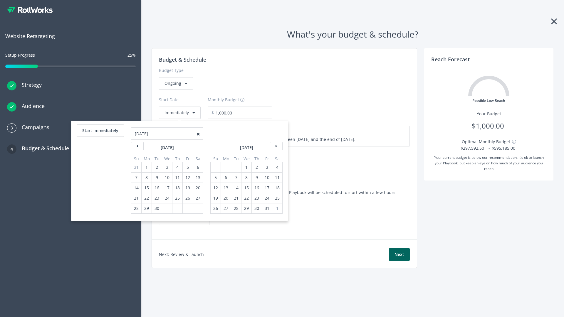
click at [215, 178] on div "5" at bounding box center [216, 178] width 8 height 10
type input "870.97"
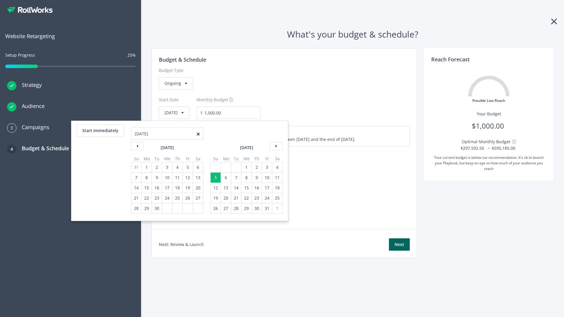
click at [246, 168] on div "1" at bounding box center [247, 168] width 8 height 10
click at [100, 131] on button "Start Immediately" at bounding box center [100, 131] width 47 height 12
type input "08/18/2025"
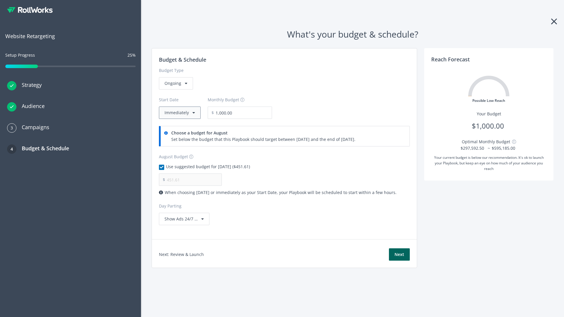
click at [179, 113] on button "Immediately" at bounding box center [180, 113] width 42 height 12
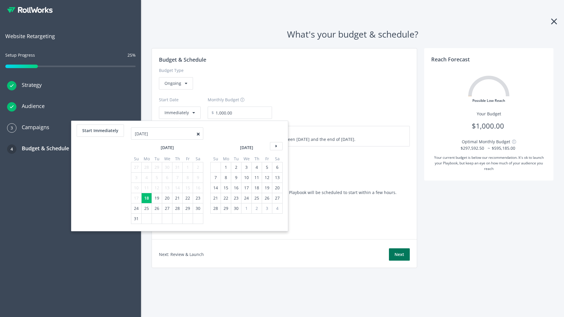
click at [399, 255] on button "Next" at bounding box center [399, 255] width 21 height 12
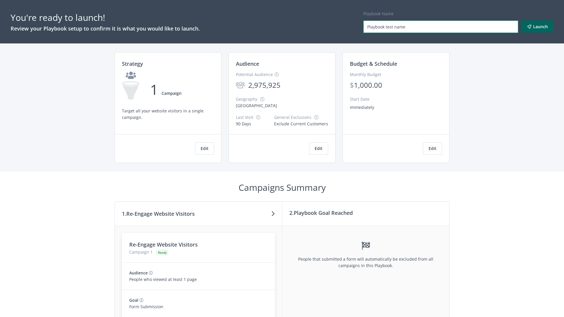
type input "Playbook test name"
click at [538, 27] on button "Launch" at bounding box center [538, 27] width 32 height 12
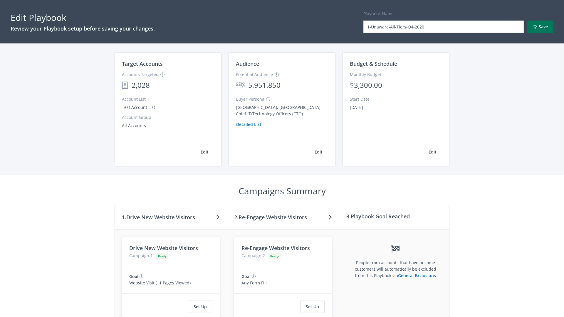
click at [540, 27] on button "Save" at bounding box center [541, 27] width 26 height 12
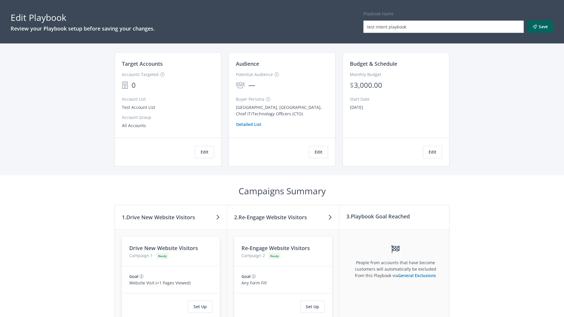
scroll to position [50, 0]
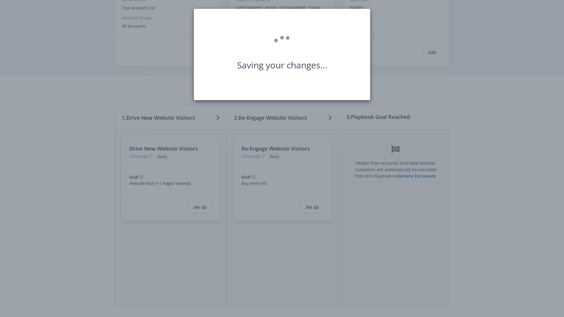
scroll to position [0, 0]
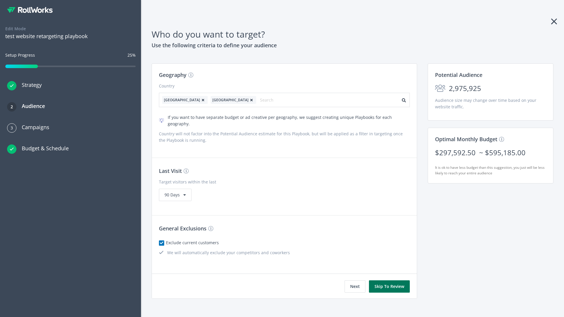
click at [390, 281] on button "Skip To Review" at bounding box center [389, 287] width 41 height 12
